Goal: Task Accomplishment & Management: Manage account settings

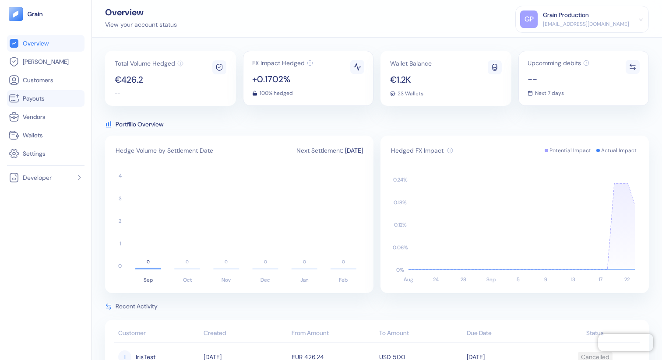
click at [50, 102] on link "Payouts" at bounding box center [46, 98] width 74 height 11
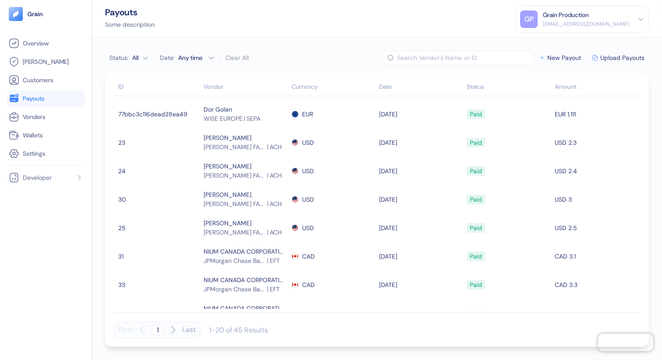
click at [148, 57] on icon at bounding box center [145, 58] width 7 height 7
click at [136, 80] on th "ID" at bounding box center [158, 88] width 88 height 18
click at [205, 56] on icon at bounding box center [206, 58] width 7 height 7
click at [190, 82] on span "Sent" at bounding box center [200, 85] width 46 height 9
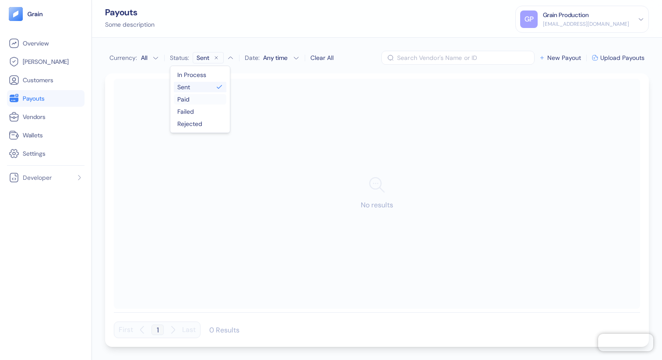
click at [189, 97] on span "Paid" at bounding box center [200, 99] width 46 height 9
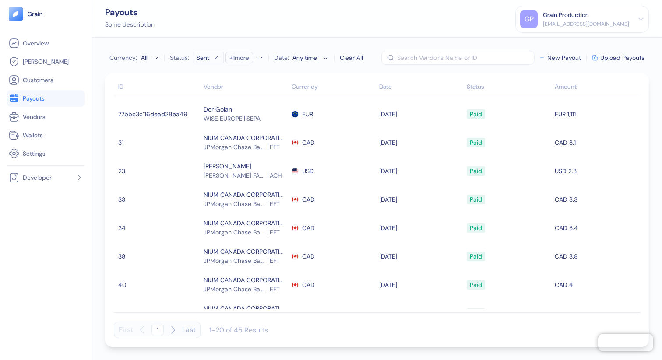
click at [234, 32] on div "Payouts Some description GP Grain Production [EMAIL_ADDRESS][DOMAIN_NAME] Sign …" at bounding box center [377, 19] width 570 height 38
click at [155, 57] on html "Pingdom Check: App Online Overview [PERSON_NAME] Customers Payouts Vendors Wall…" at bounding box center [331, 180] width 662 height 360
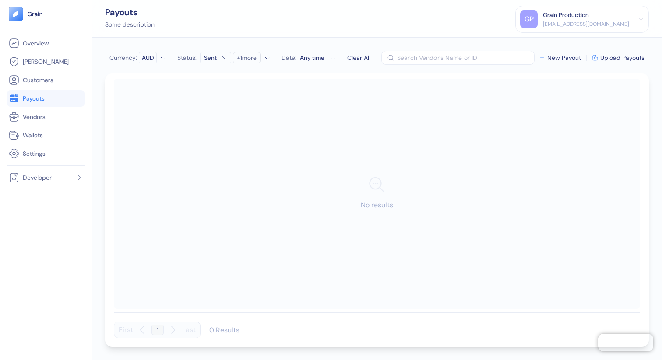
click at [154, 60] on html "Pingdom Check: App Online Overview [PERSON_NAME] Customers Payouts Vendors Wall…" at bounding box center [331, 180] width 662 height 360
click at [154, 59] on html "Pingdom Check: App Online Overview [PERSON_NAME] Customers Payouts Vendors Wall…" at bounding box center [331, 180] width 662 height 360
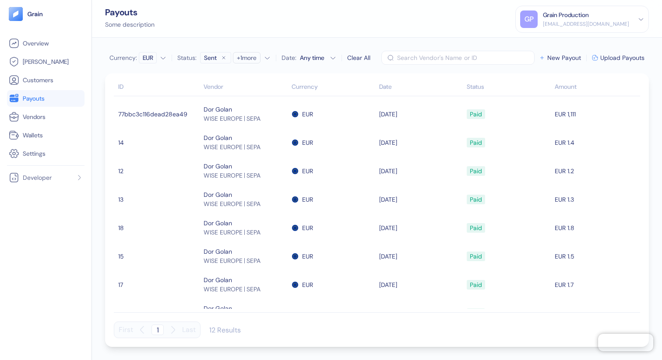
click at [358, 57] on div "Clear All" at bounding box center [358, 57] width 23 height 9
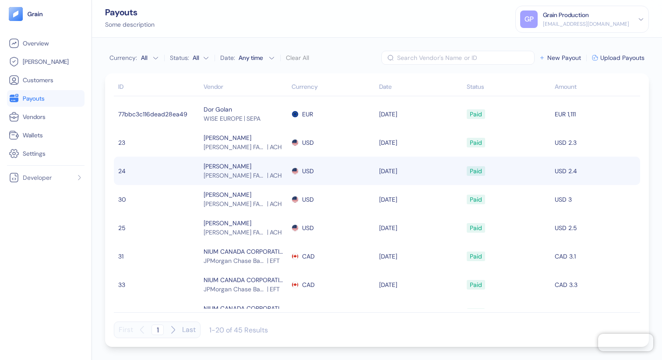
scroll to position [360, 0]
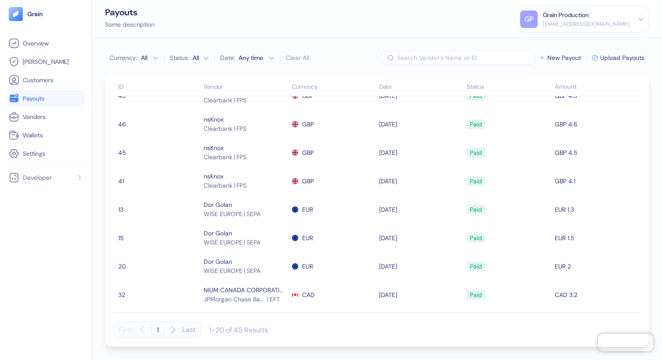
click at [413, 176] on td "[DATE]" at bounding box center [421, 181] width 88 height 28
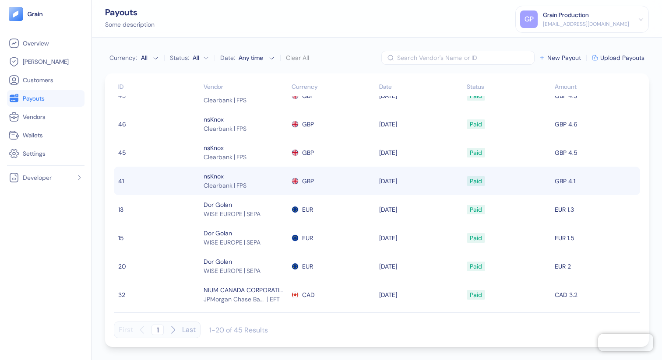
click at [355, 181] on div "GBP" at bounding box center [333, 181] width 83 height 15
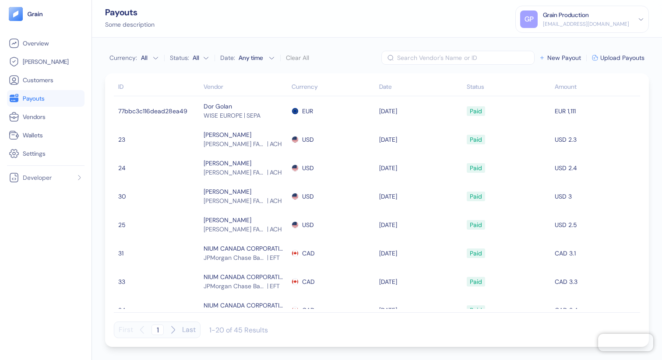
scroll to position [0, 0]
